Goal: Download file/media

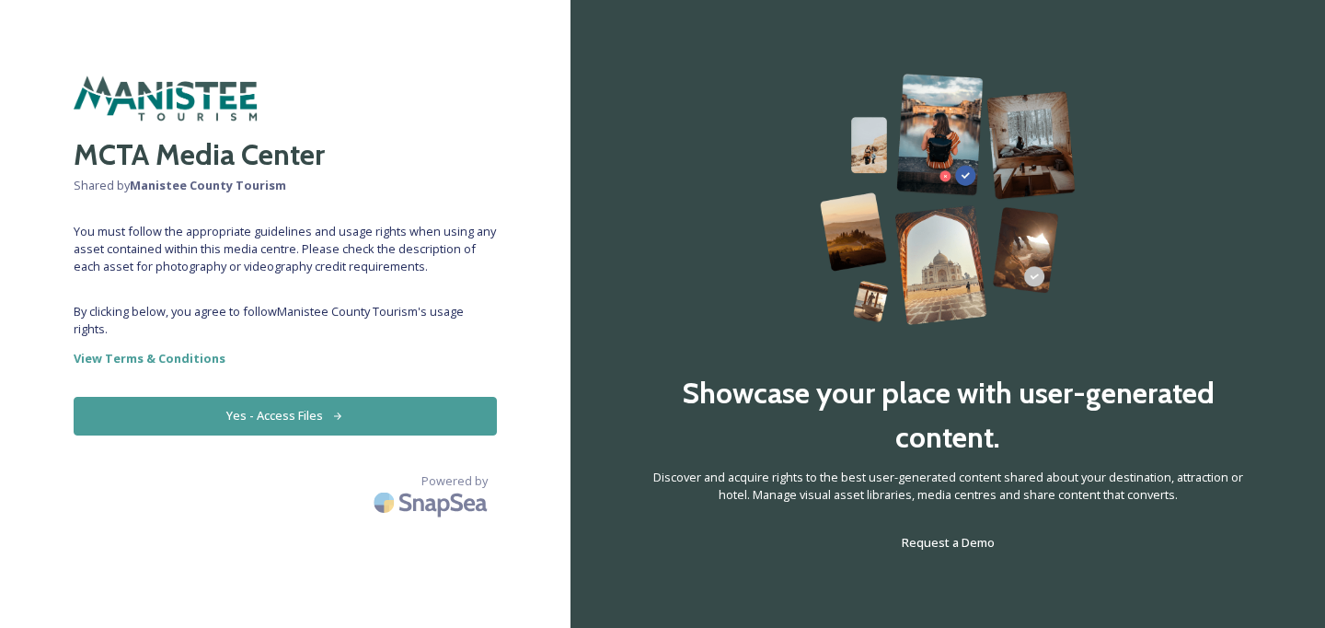
click at [252, 415] on button "Yes - Access Files" at bounding box center [285, 416] width 423 height 38
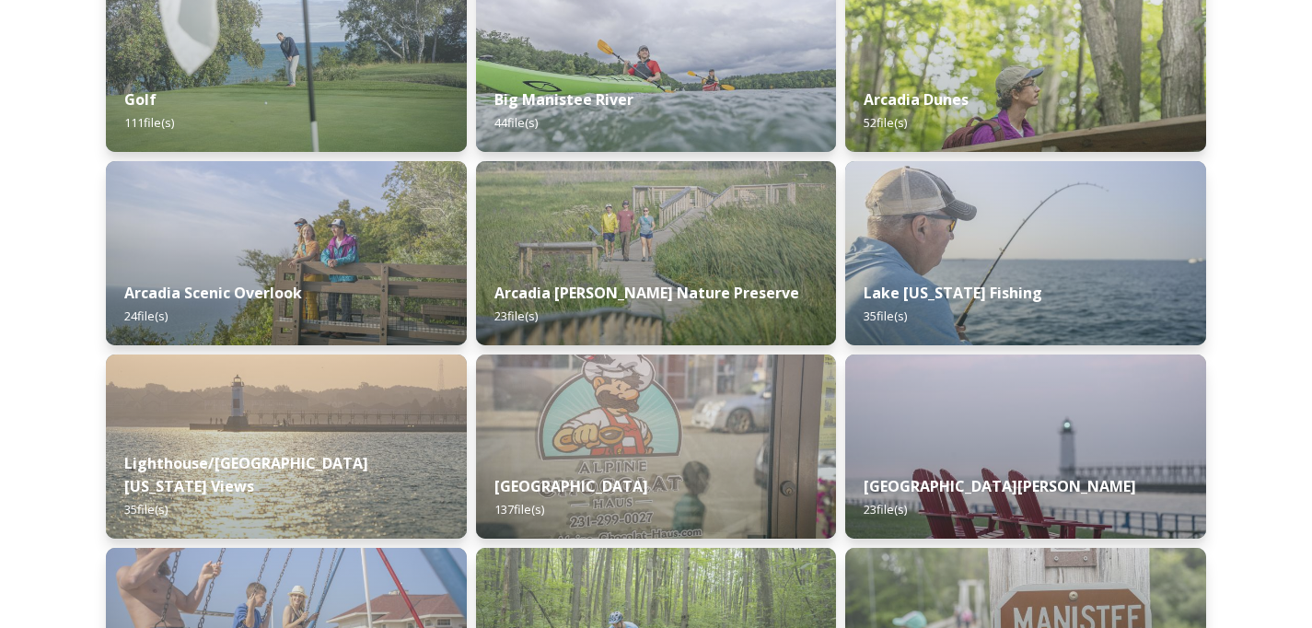
scroll to position [315, 0]
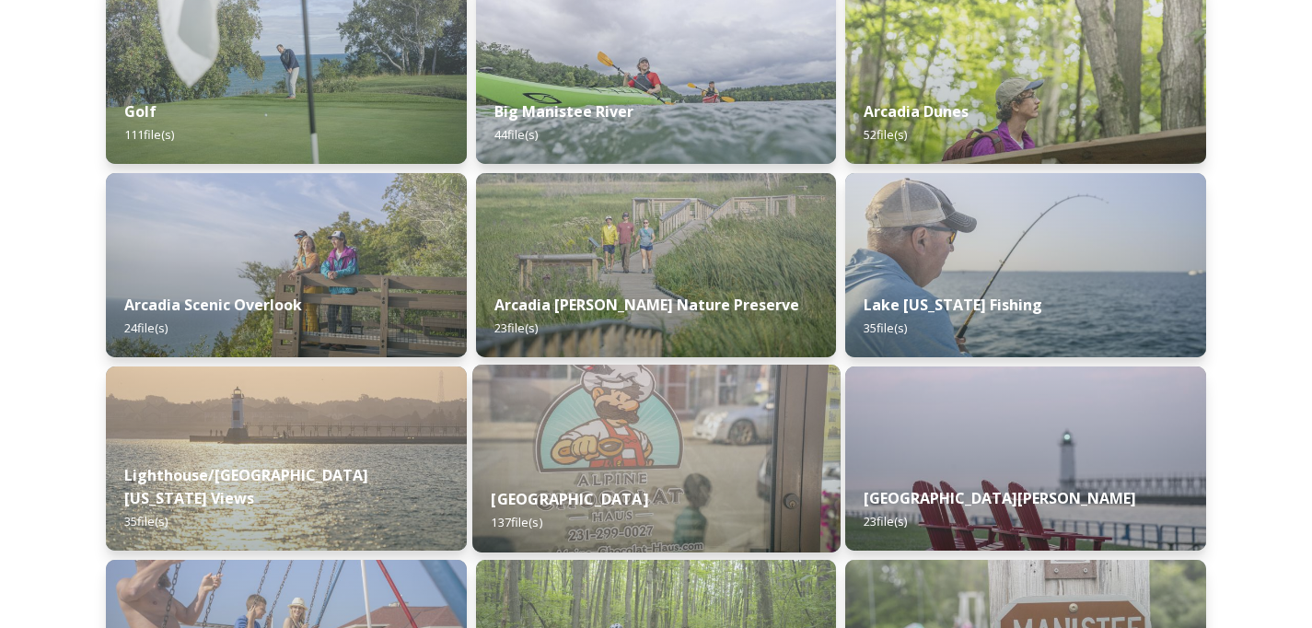
click at [689, 407] on img at bounding box center [656, 459] width 368 height 188
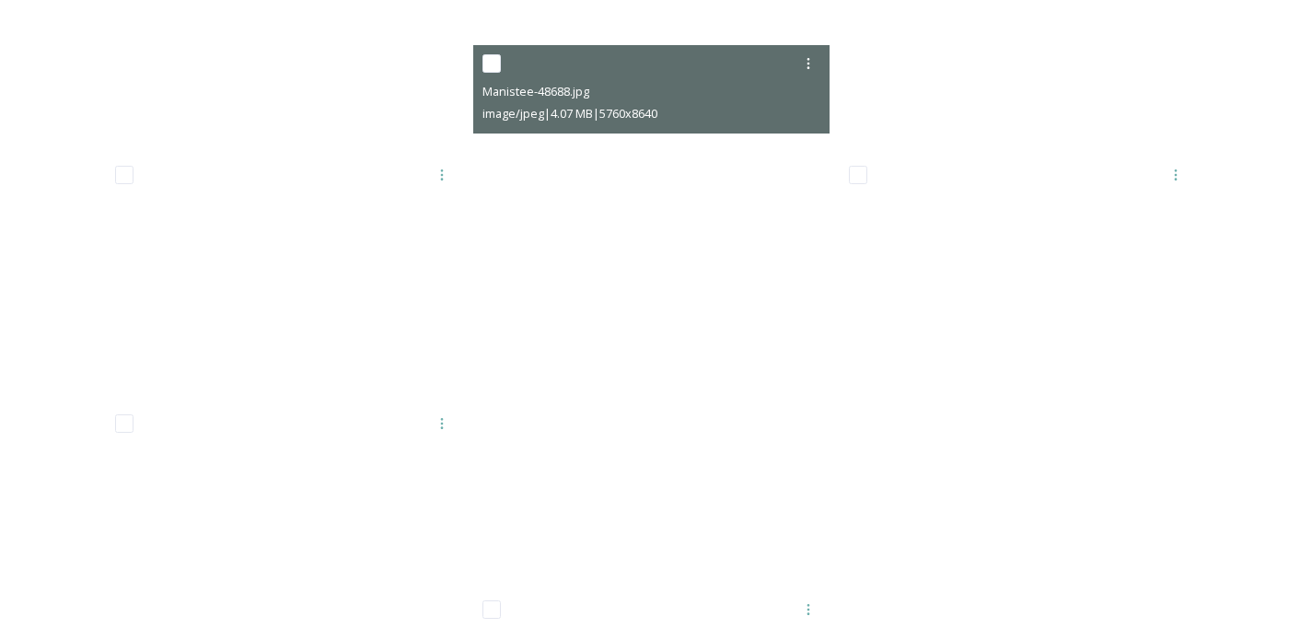
scroll to position [8012, 0]
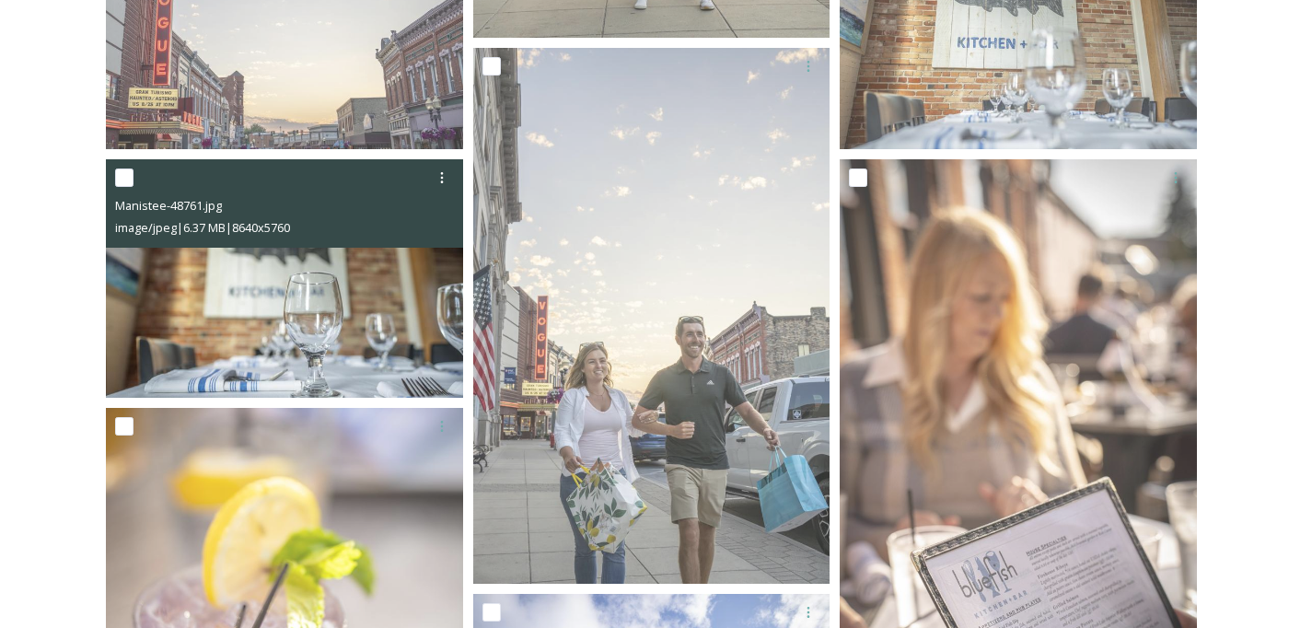
click at [226, 280] on img at bounding box center [284, 278] width 357 height 238
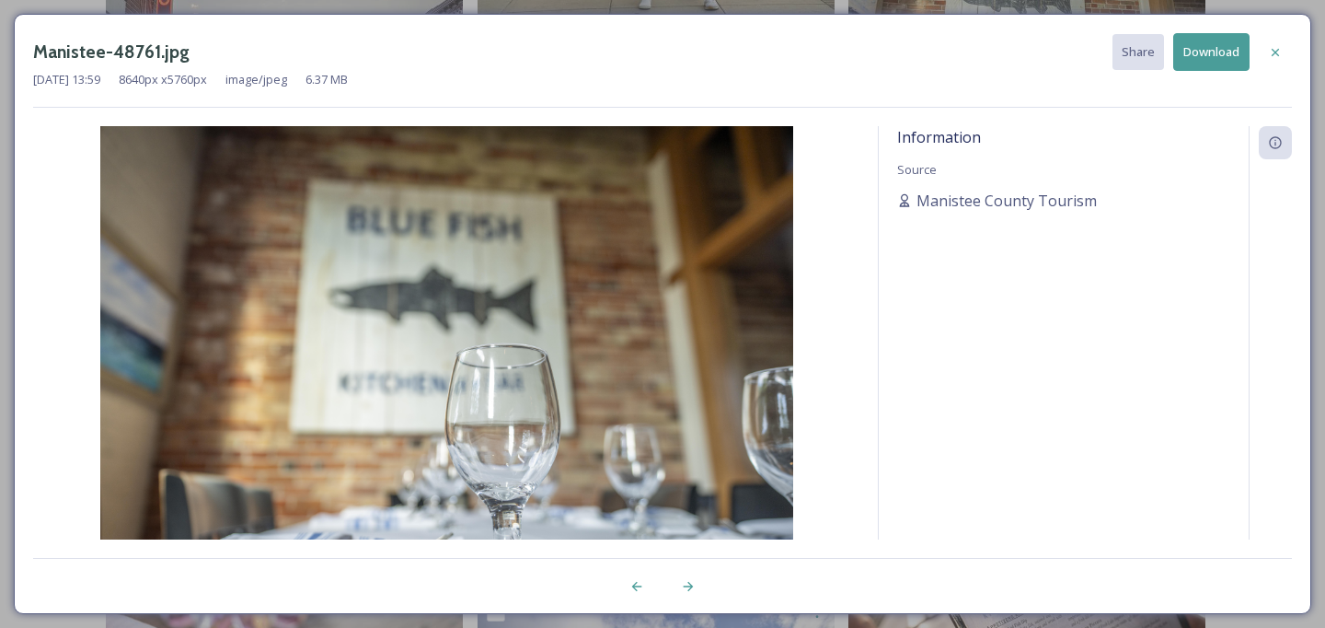
click at [1207, 48] on button "Download" at bounding box center [1212, 52] width 76 height 38
click at [1277, 52] on icon at bounding box center [1275, 52] width 15 height 15
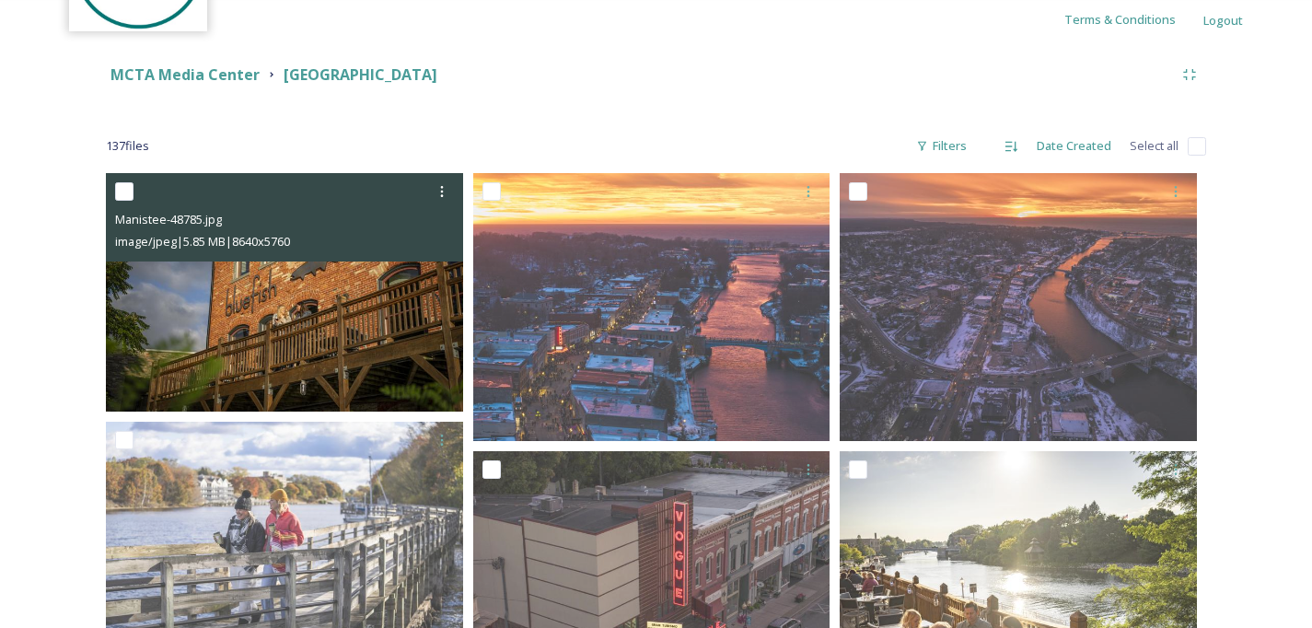
scroll to position [189, 0]
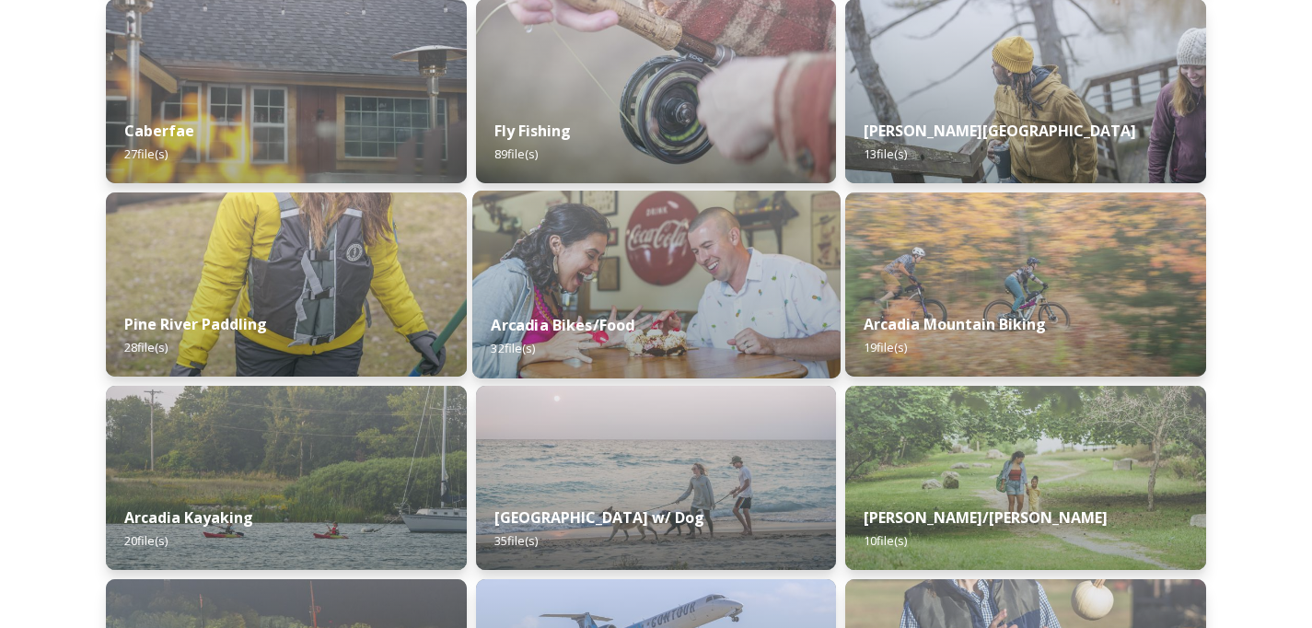
scroll to position [1075, 0]
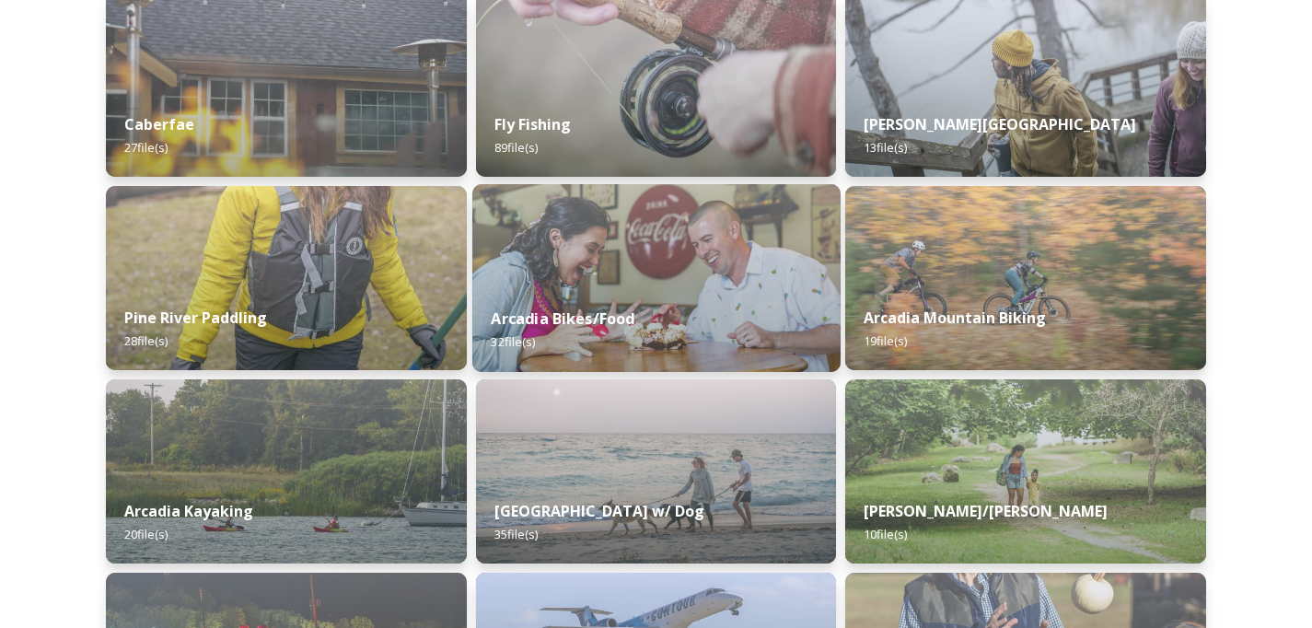
click at [625, 263] on img at bounding box center [656, 278] width 368 height 188
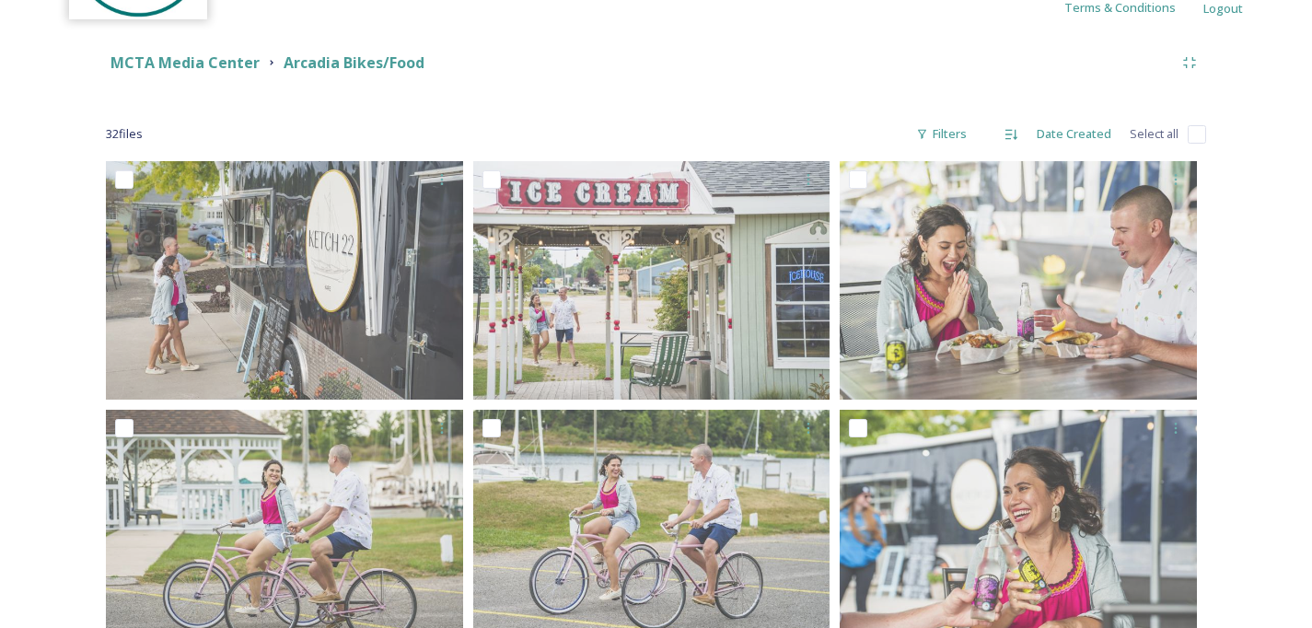
scroll to position [73, 0]
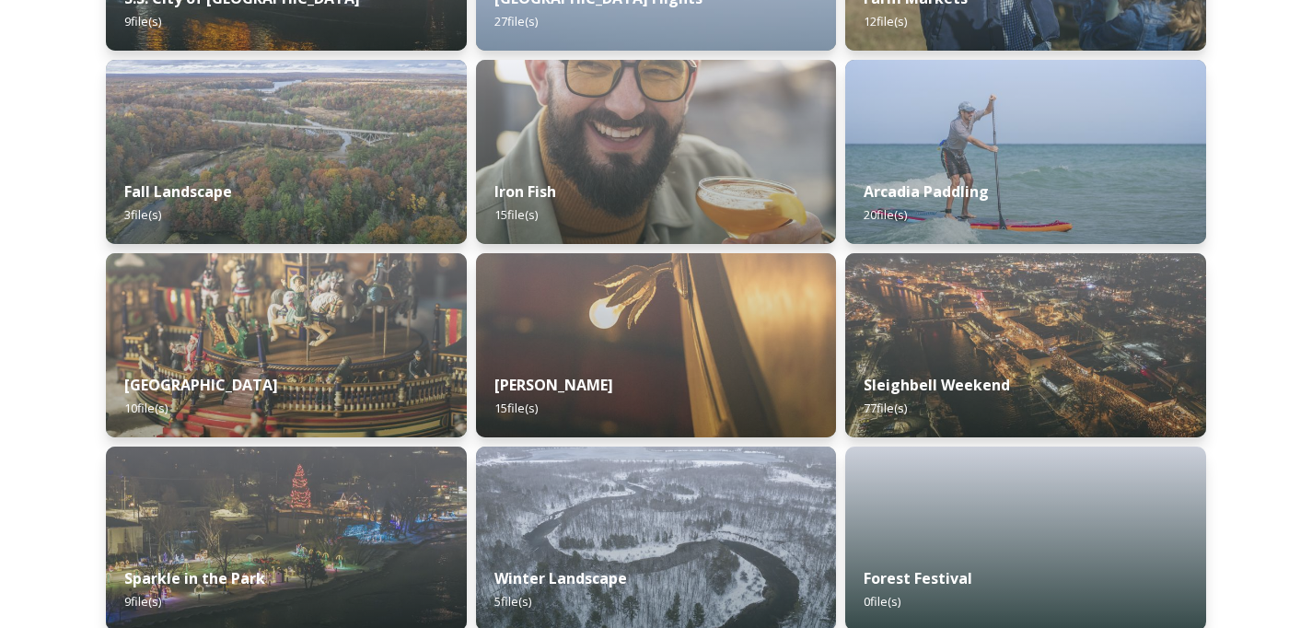
scroll to position [1782, 0]
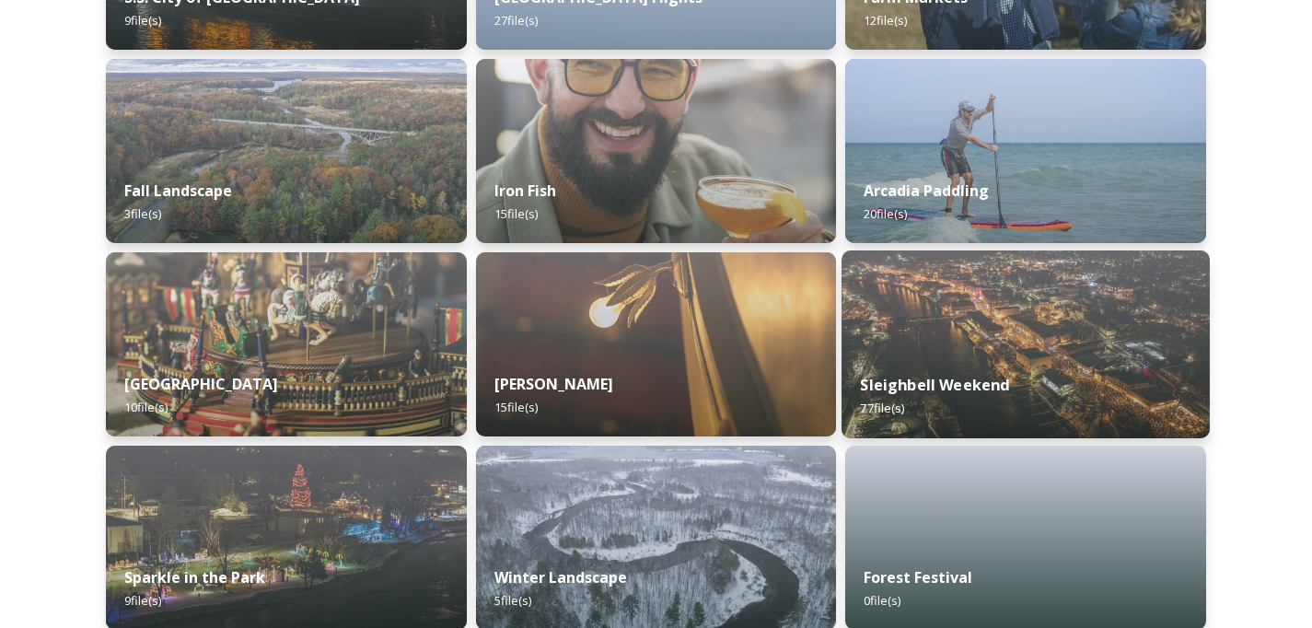
click at [937, 306] on img at bounding box center [1025, 344] width 368 height 188
